Goal: Task Accomplishment & Management: Manage account settings

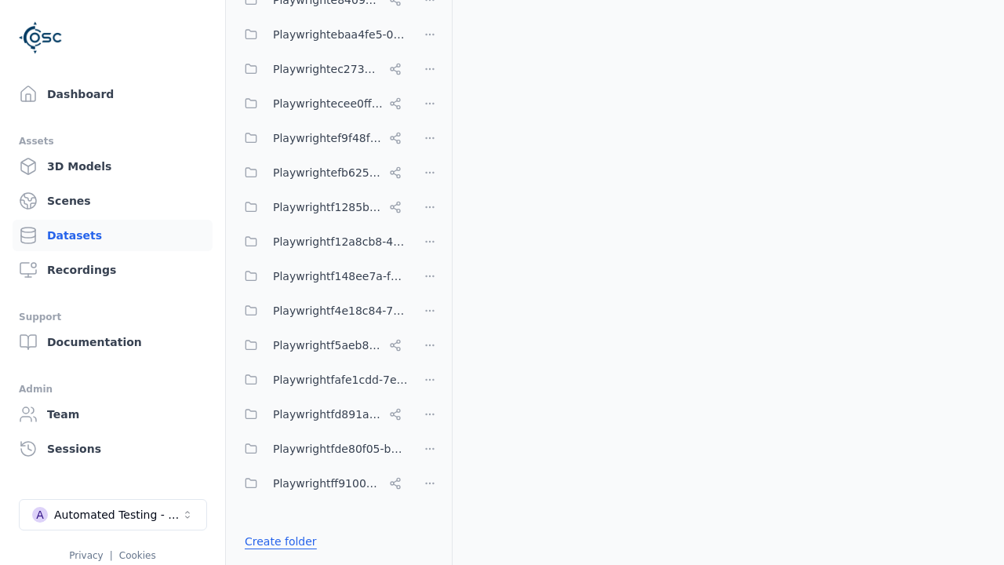
click at [277, 541] on link "Create folder" at bounding box center [281, 542] width 72 height 16
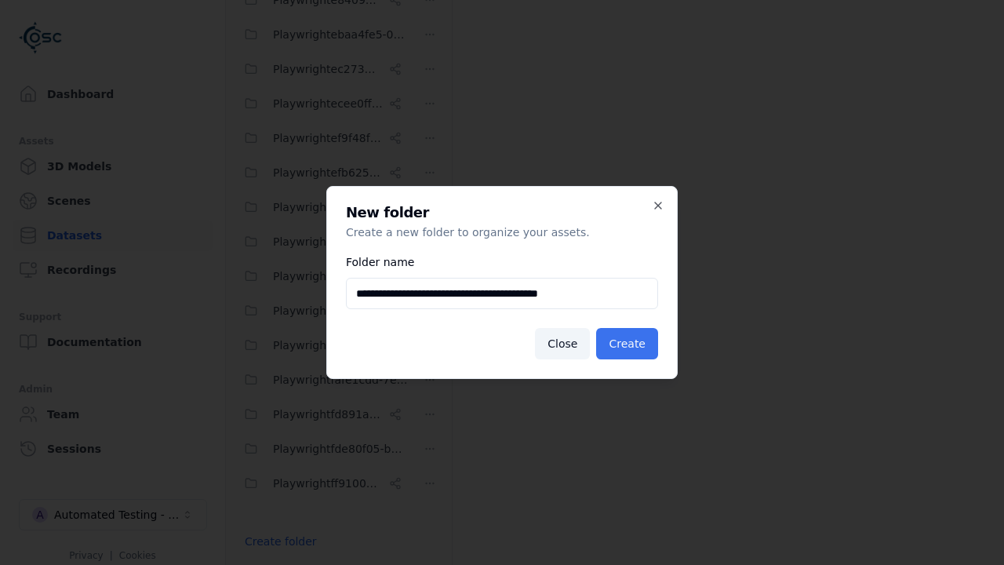
type input "**********"
click at [629, 344] on button "Create" at bounding box center [627, 343] width 62 height 31
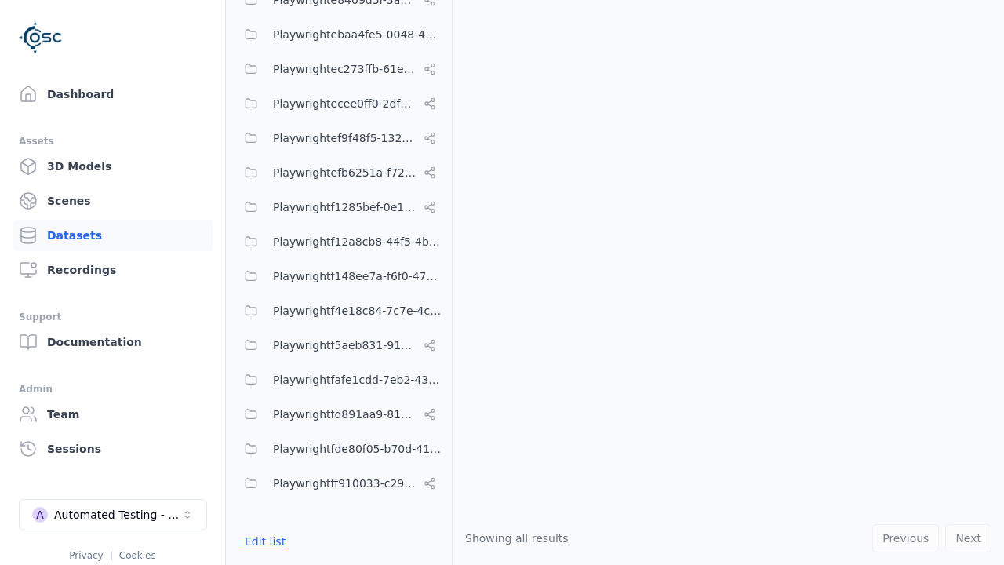
click at [263, 541] on button "Edit list" at bounding box center [265, 541] width 60 height 28
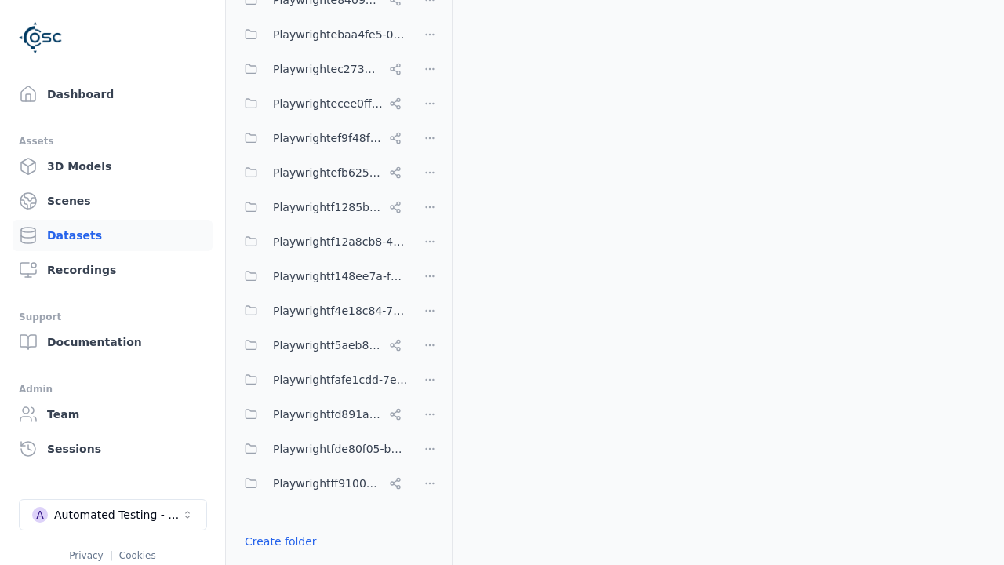
scroll to position [9035, 0]
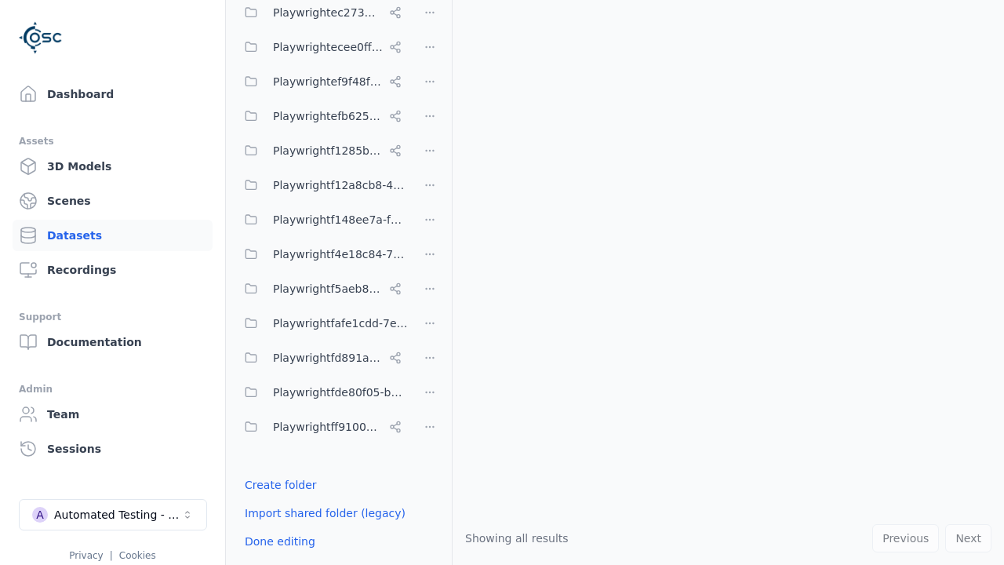
click at [430, 139] on html "Support Dashboard Assets 3D Models Scenes Datasets Recordings Support Documenta…" at bounding box center [502, 282] width 1004 height 565
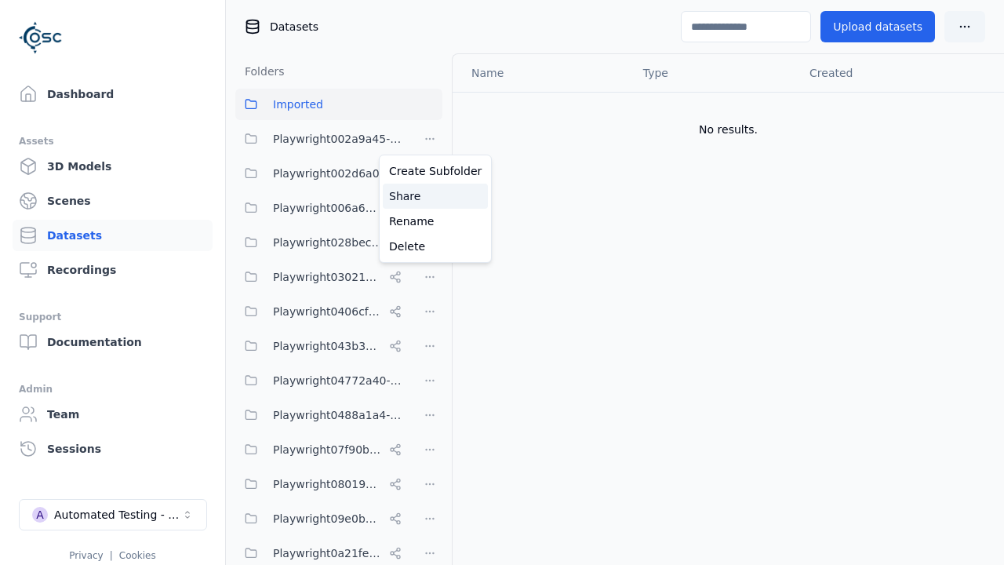
click at [429, 196] on div "Share" at bounding box center [435, 196] width 105 height 25
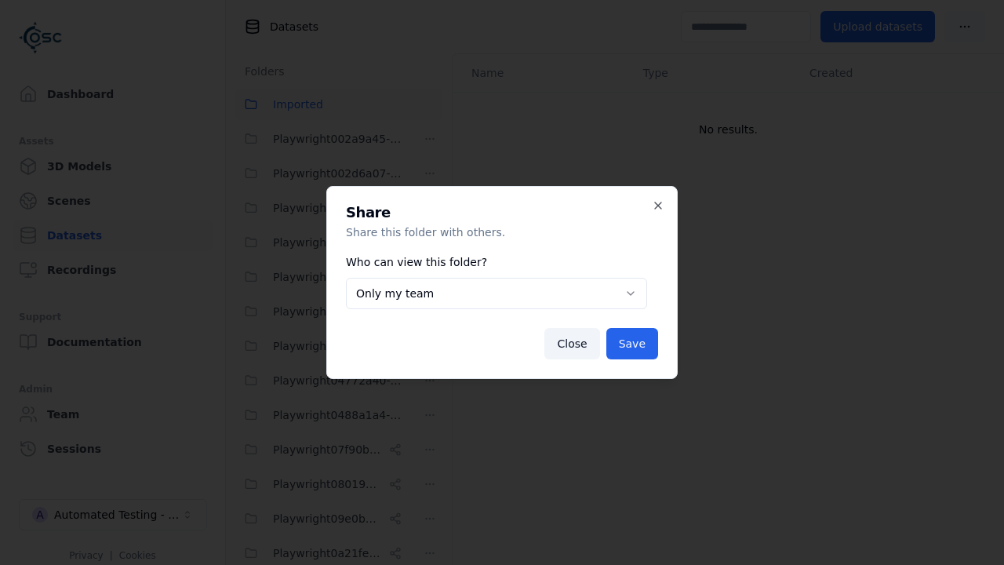
click at [497, 293] on button "Only my team" at bounding box center [496, 293] width 301 height 31
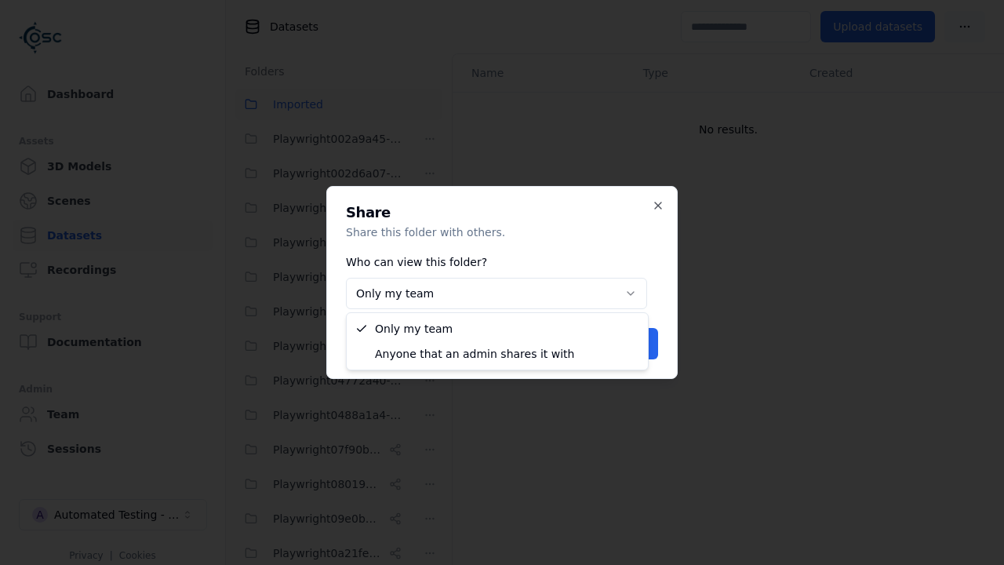
select select "****"
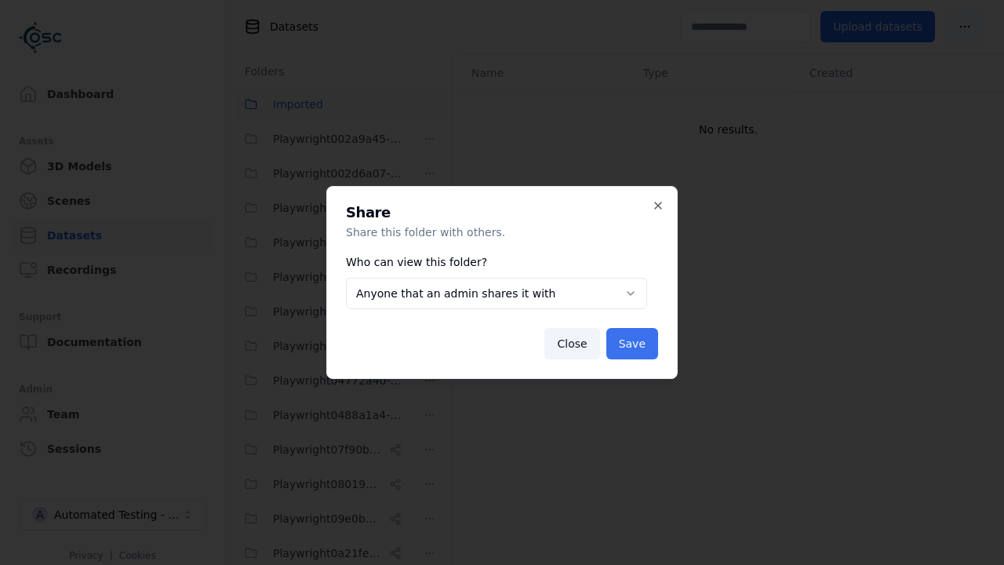
click at [634, 344] on button "Save" at bounding box center [633, 343] width 52 height 31
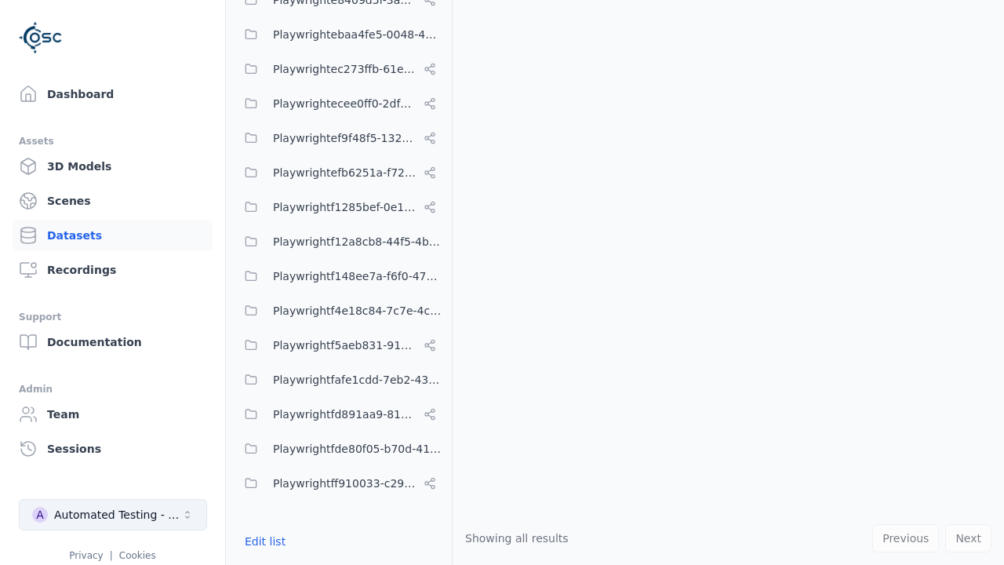
click at [113, 515] on div "Automated Testing - Playwright" at bounding box center [117, 515] width 127 height 16
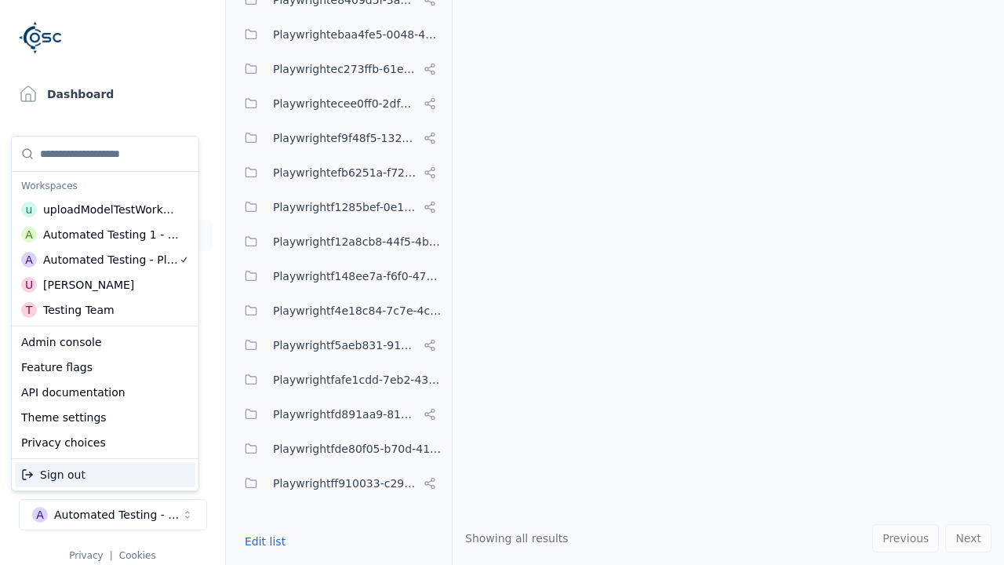
click at [102, 235] on div "Automated Testing 1 - Playwright" at bounding box center [111, 235] width 137 height 16
click at [502, 283] on html "Support Dashboard Assets 3D Models Scenes Datasets Recordings Support Documenta…" at bounding box center [502, 282] width 1004 height 565
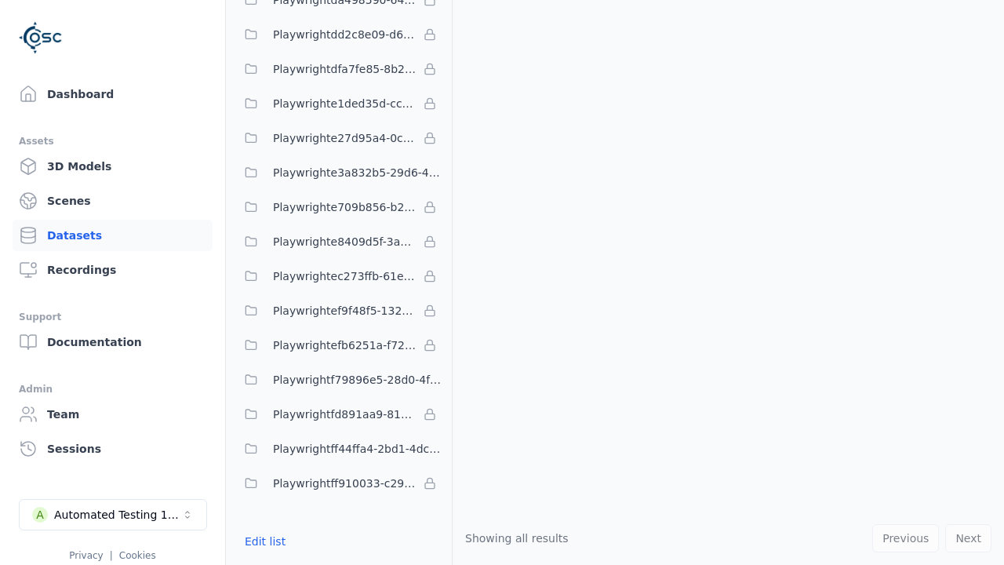
scroll to position [4593, 0]
click at [263, 541] on button "Edit list" at bounding box center [265, 541] width 60 height 28
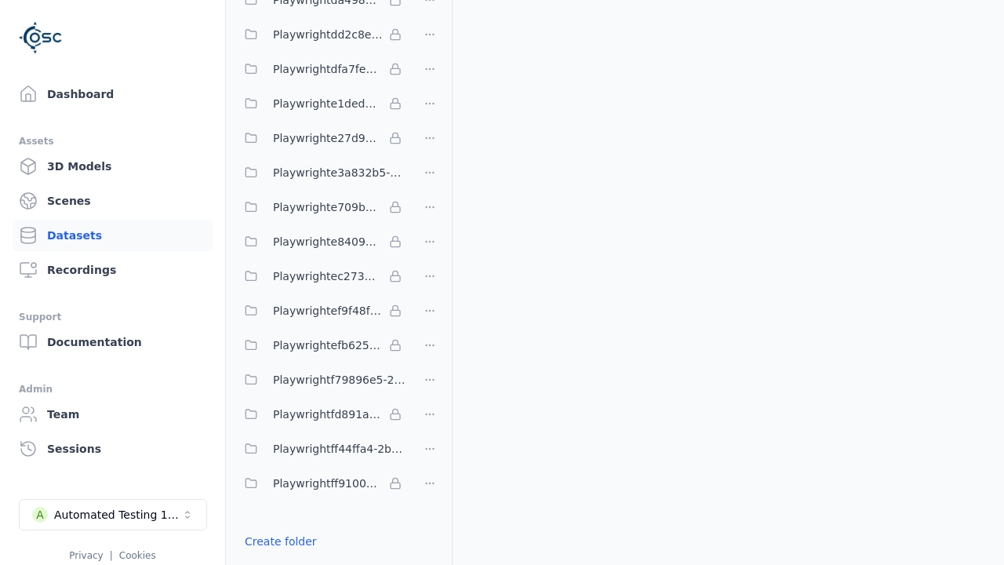
click at [317, 562] on link "Import shared folder (legacy)" at bounding box center [325, 570] width 161 height 16
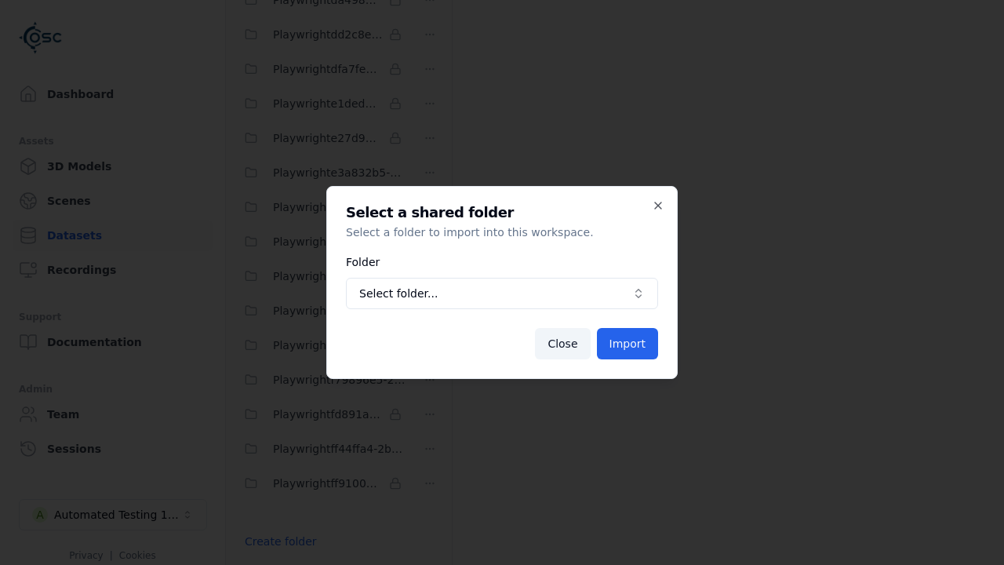
scroll to position [4606, 0]
click at [502, 293] on span "Select folder..." at bounding box center [492, 294] width 267 height 16
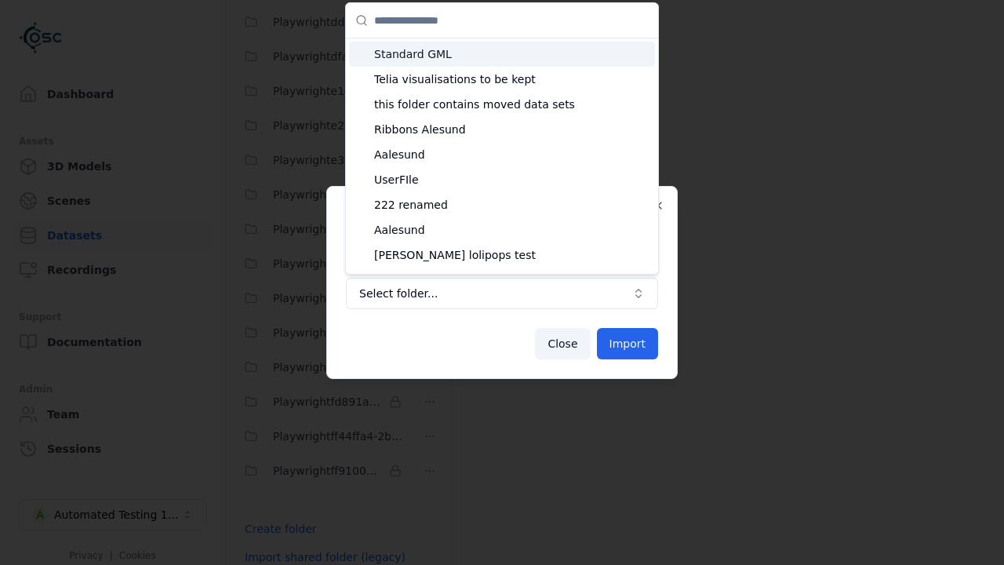
click at [512, 348] on span "Playwright002a9a45-6a09-40b0-95d9-81deeb757fc8" at bounding box center [511, 356] width 275 height 16
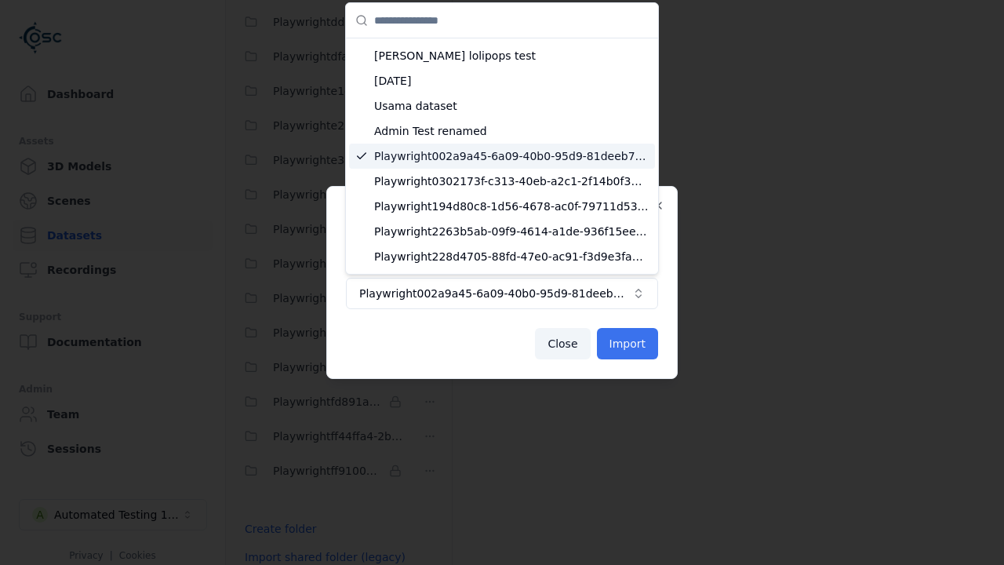
click at [629, 344] on button "Import" at bounding box center [627, 343] width 61 height 31
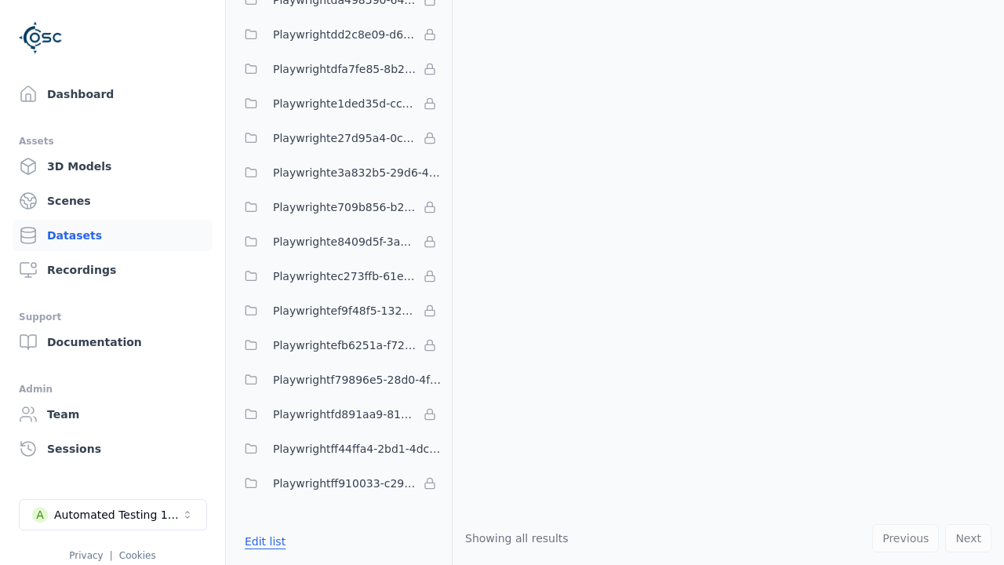
click at [430, 173] on html "Support Dashboard Assets 3D Models Scenes Datasets Recordings Support Documenta…" at bounding box center [502, 282] width 1004 height 565
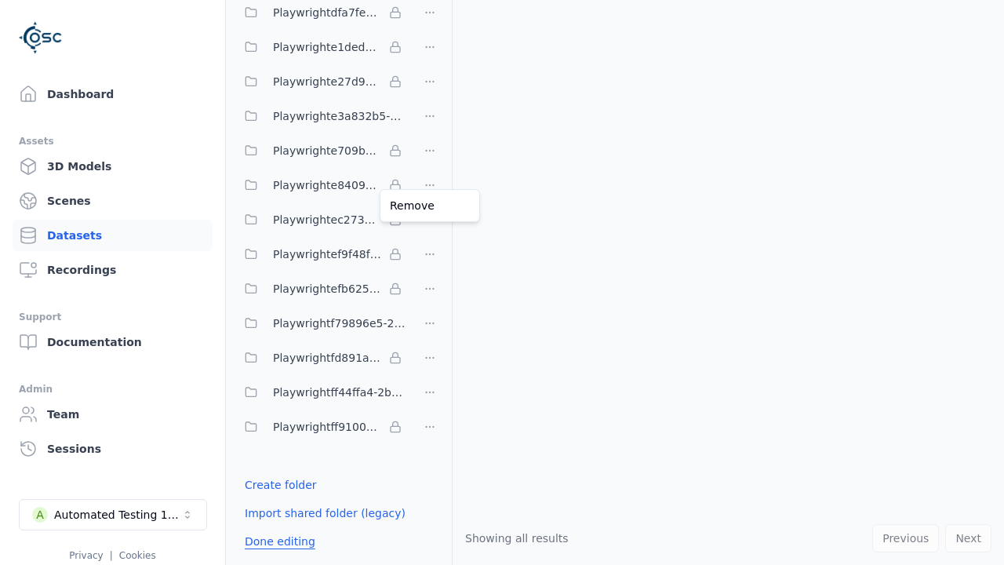
scroll to position [0, 0]
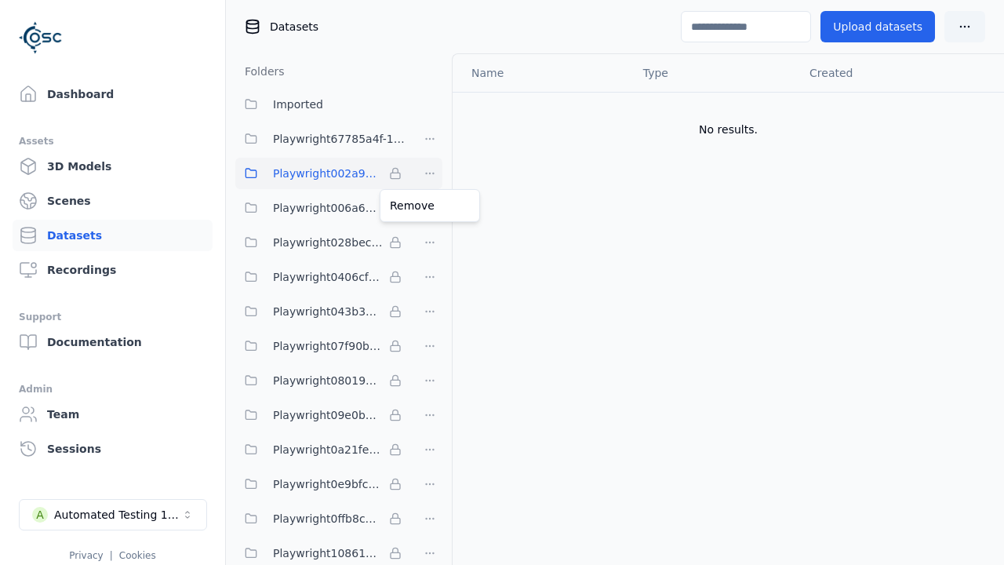
click at [502, 283] on html "Support Dashboard Assets 3D Models Scenes Datasets Recordings Support Documenta…" at bounding box center [502, 282] width 1004 height 565
click at [113, 515] on div "Automated Testing 1 - Playwright" at bounding box center [117, 515] width 127 height 16
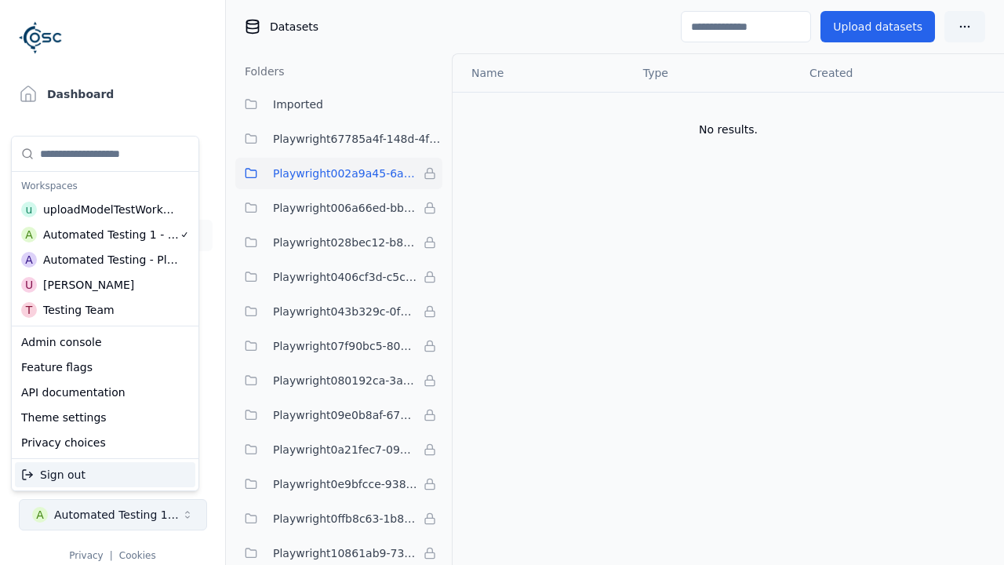
scroll to position [4628, 0]
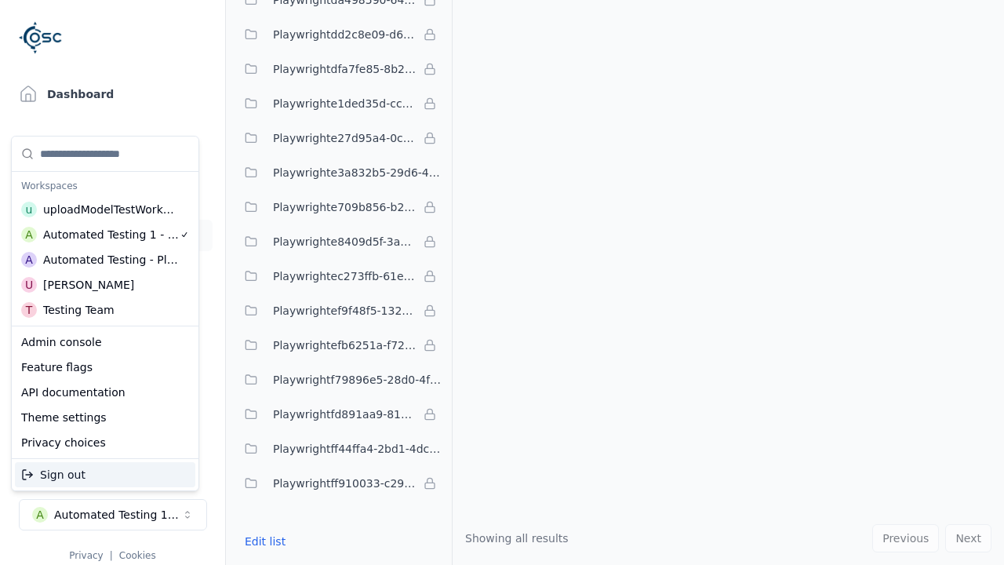
click at [105, 260] on div "Automated Testing - Playwright" at bounding box center [111, 260] width 136 height 16
click at [502, 283] on html "Support Dashboard Assets 3D Models Scenes Datasets Recordings Support Documenta…" at bounding box center [502, 282] width 1004 height 565
